Goal: Communication & Community: Answer question/provide support

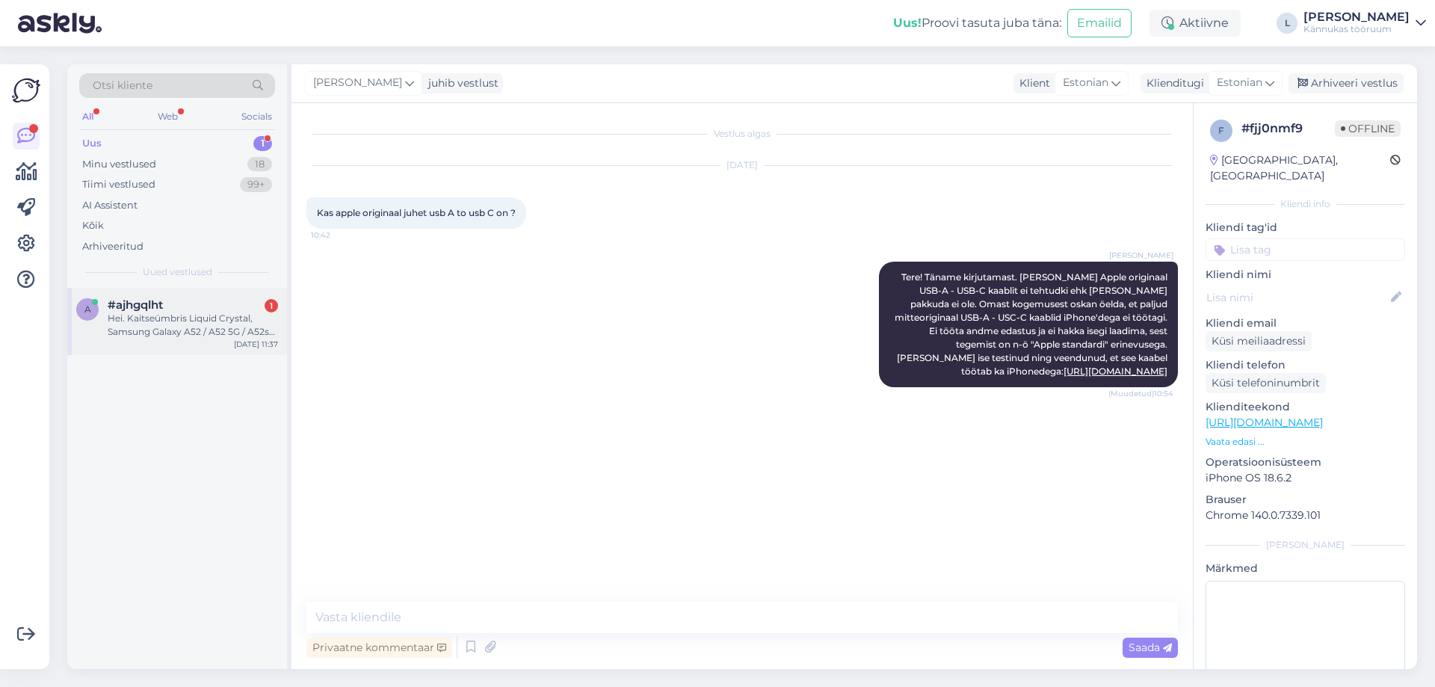
click at [234, 297] on div "a #ajhgqlht 1 Hei. Kaitseümbris Liquid Crystal, Samsung Galaxy A52 / A52 5G / A…" at bounding box center [177, 321] width 220 height 67
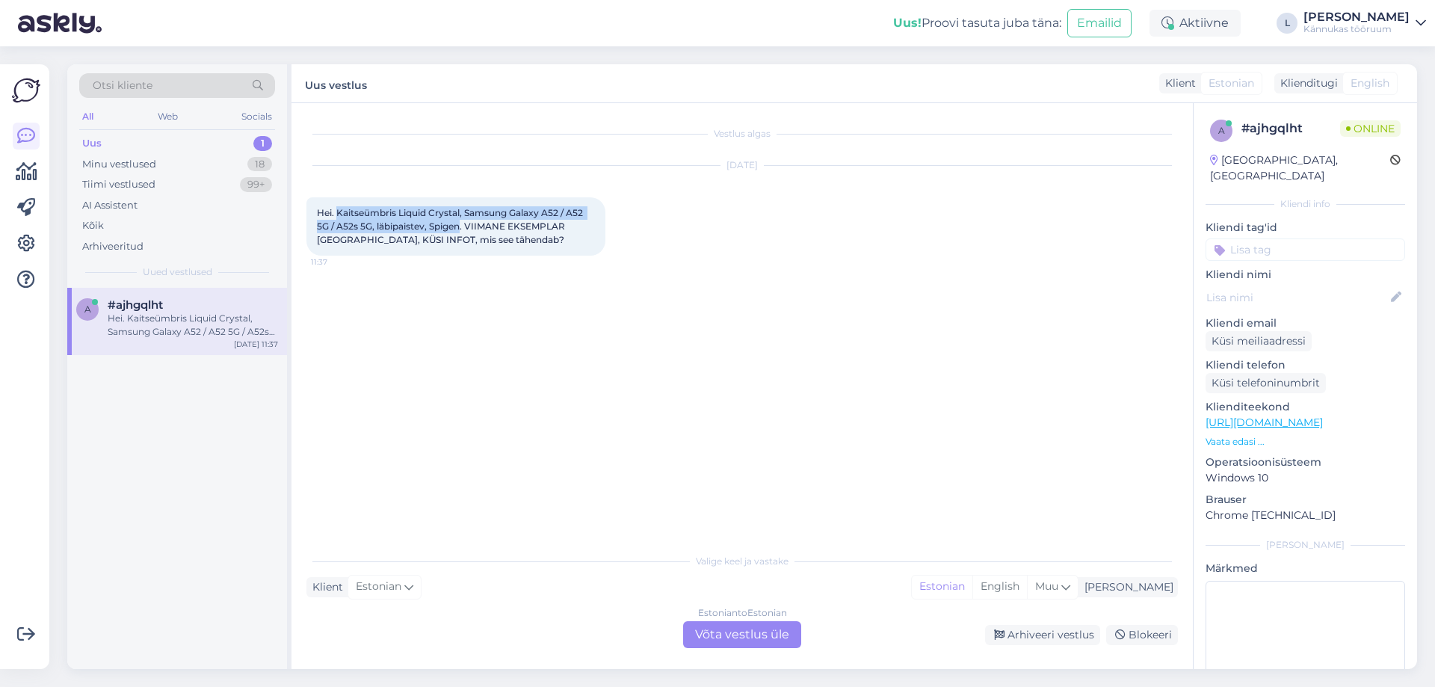
drag, startPoint x: 336, startPoint y: 210, endPoint x: 462, endPoint y: 227, distance: 127.4
click at [462, 227] on span "Hei. Kaitseümbris Liquid Crystal, Samsung Galaxy A52 / A52 5G / A52s 5G, läbipa…" at bounding box center [451, 226] width 268 height 38
copy span "Kaitseümbris Liquid Crystal, Samsung Galaxy A52 / A52 5G / A52s 5G, läbipaistev…"
click at [716, 622] on div "Estonian to Estonian Võta vestlus üle" at bounding box center [742, 634] width 118 height 27
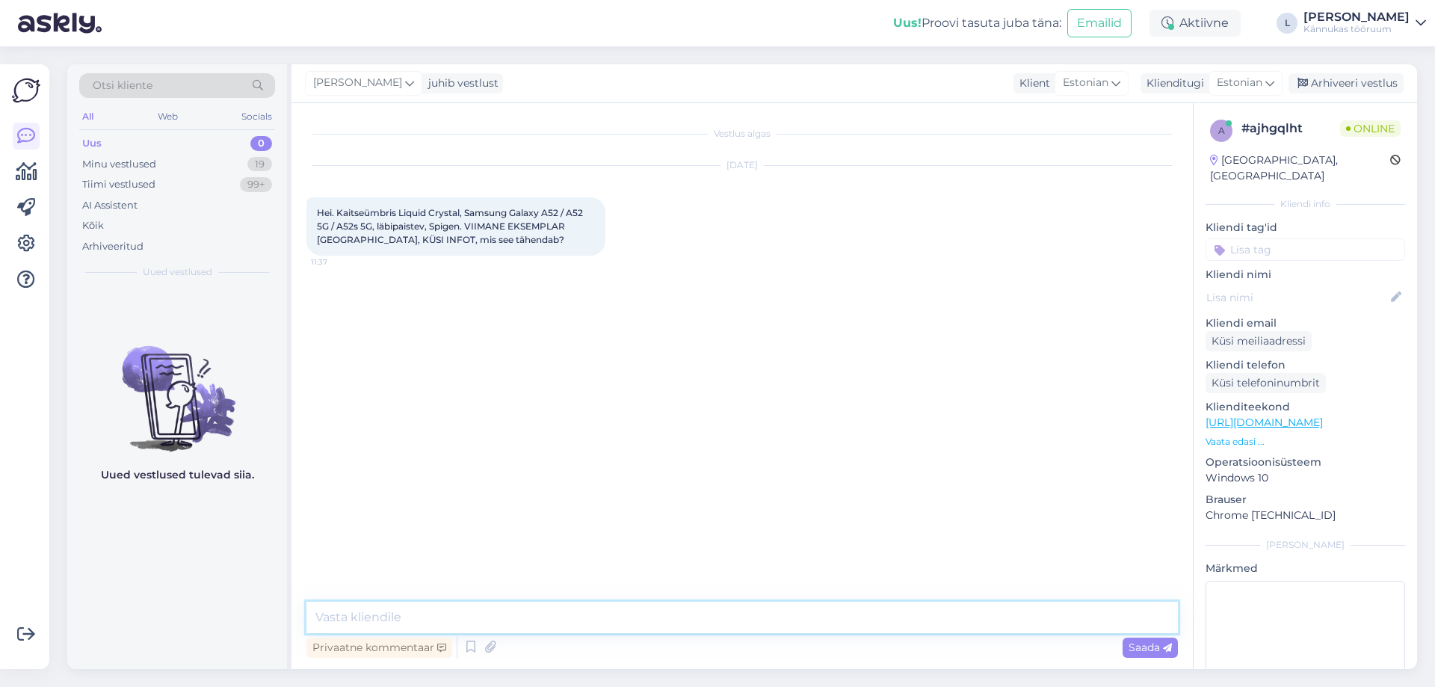
click at [585, 616] on textarea at bounding box center [741, 616] width 871 height 31
click at [550, 619] on textarea "Tere! Täname kirjutamast. Tegemist on kaitseümbrisega, millel puu" at bounding box center [741, 616] width 871 height 31
click at [811, 616] on textarea "Tere! Täname kirjutamast. Tegemist on kasutamata kaitseümbrisega, millel puu" at bounding box center [741, 616] width 871 height 31
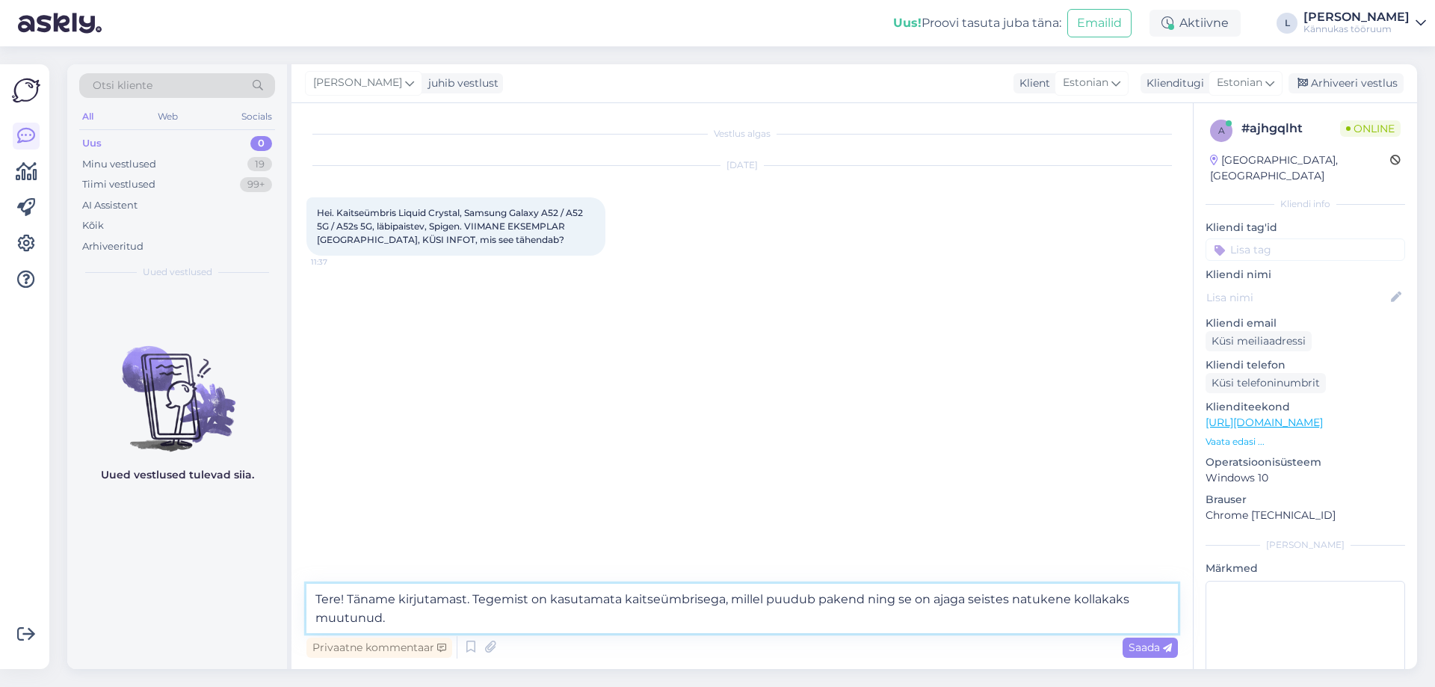
click at [906, 599] on textarea "Tere! Täname kirjutamast. Tegemist on kasutamata kaitseümbrisega, millel puudub…" at bounding box center [741, 608] width 871 height 49
click at [939, 598] on textarea "Tere! Täname kirjutamast. Tegemist on kasutamata kaitseümbrisega, millel puudub…" at bounding box center [741, 608] width 871 height 49
type textarea "Tere! Täname kirjutamast. Tegemist on kasutamata kaitseümbrisega, millel puudub…"
click at [1152, 647] on span "Saada" at bounding box center [1149, 646] width 43 height 13
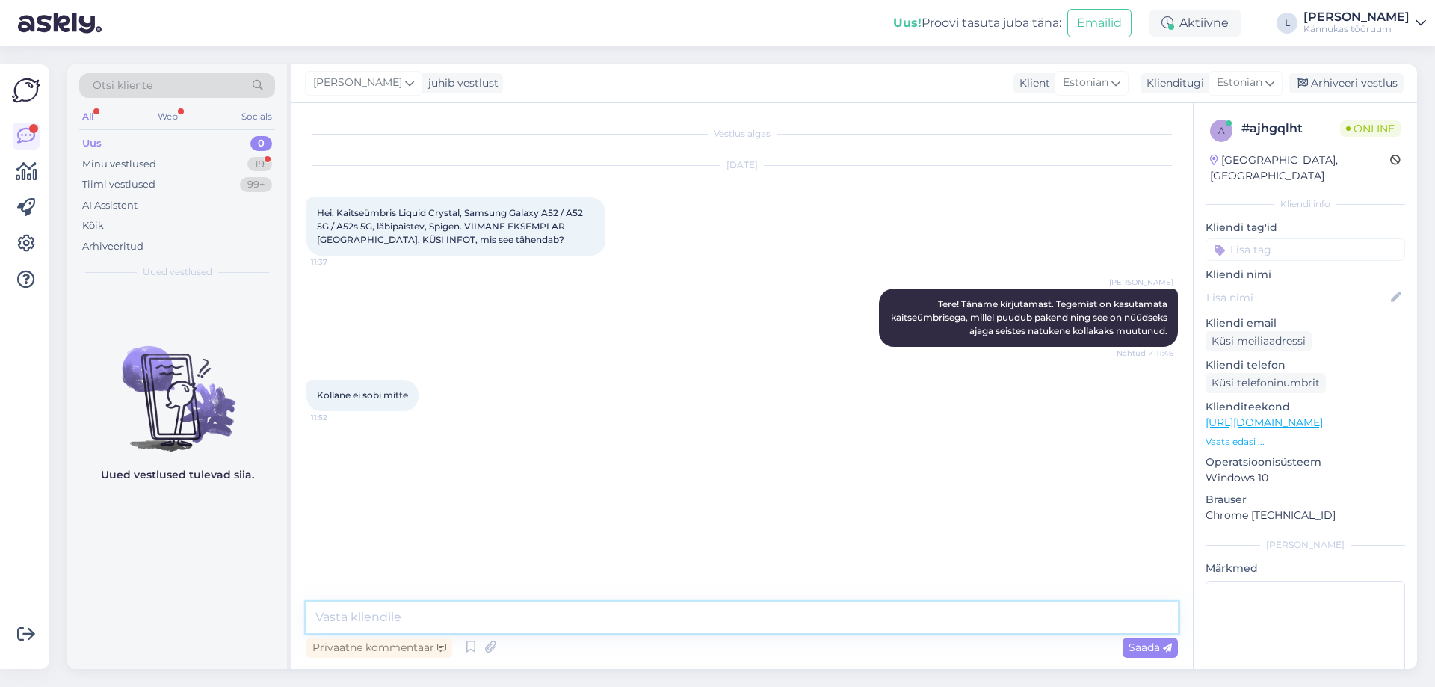
click at [394, 610] on textarea at bounding box center [741, 616] width 871 height 31
type textarea "Selge, arusaadav :-)"
click at [1137, 647] on span "Saada" at bounding box center [1149, 646] width 43 height 13
